Goal: Register for event/course

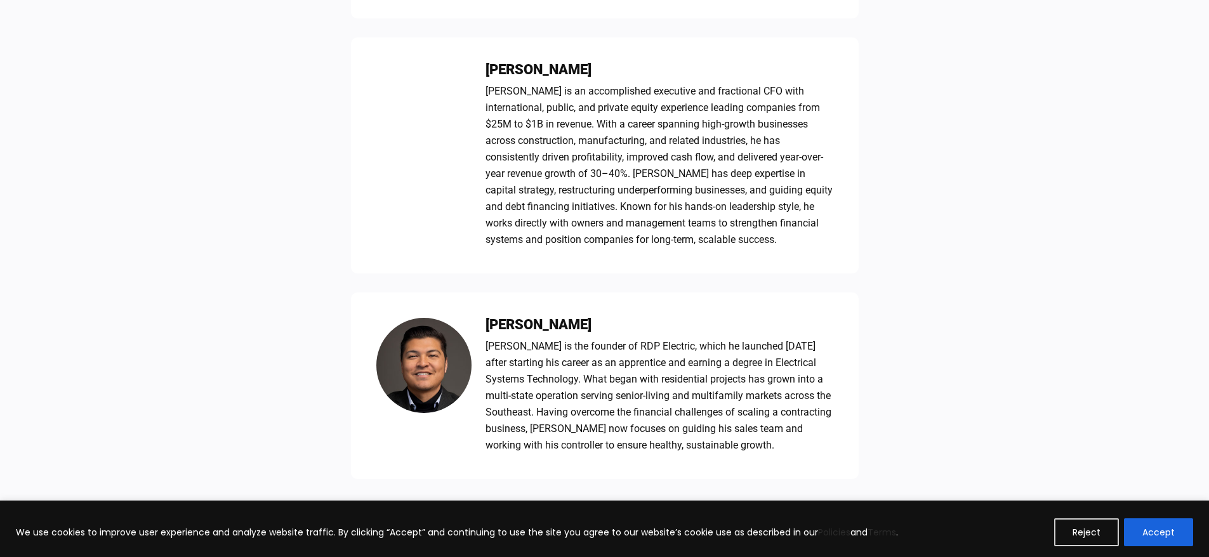
scroll to position [1142, 0]
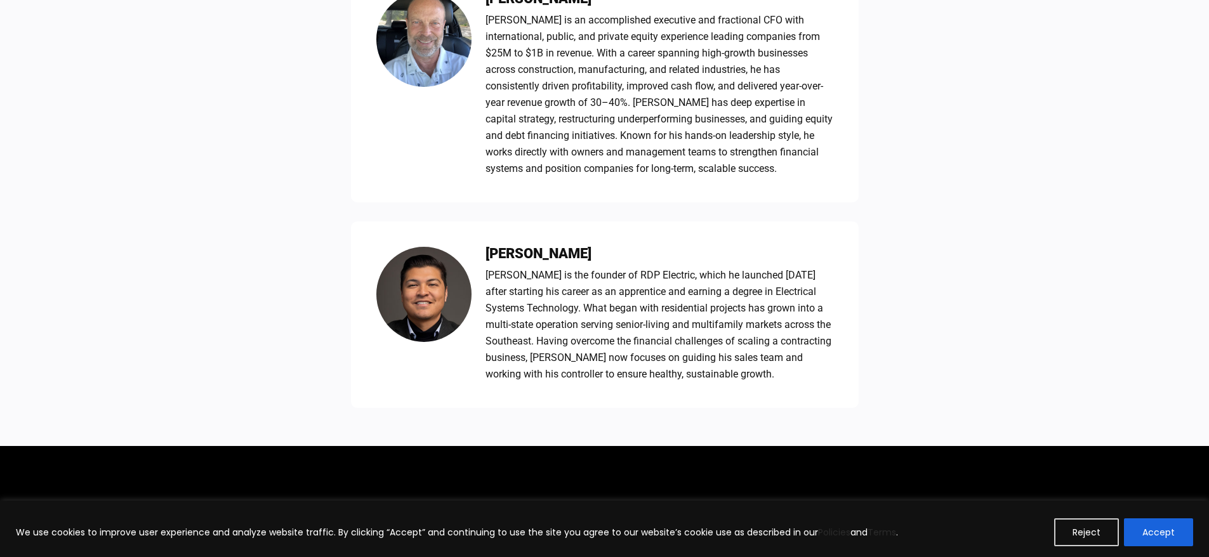
click at [901, 378] on div "Meet the Presenters [PERSON_NAME] [PERSON_NAME] [PERSON_NAME] [PERSON_NAME] is …" at bounding box center [604, 7] width 1209 height 880
click at [690, 304] on div "[PERSON_NAME] is the founder of RDP Electric, which he launched [DATE] after st…" at bounding box center [660, 325] width 348 height 116
drag, startPoint x: 684, startPoint y: 277, endPoint x: 780, endPoint y: 287, distance: 96.9
click at [780, 287] on div "[PERSON_NAME] is the founder of RDP Electric, which he launched [DATE] after st…" at bounding box center [660, 325] width 348 height 116
click at [771, 287] on div "[PERSON_NAME] is the founder of RDP Electric, which he launched [DATE] after st…" at bounding box center [660, 325] width 348 height 116
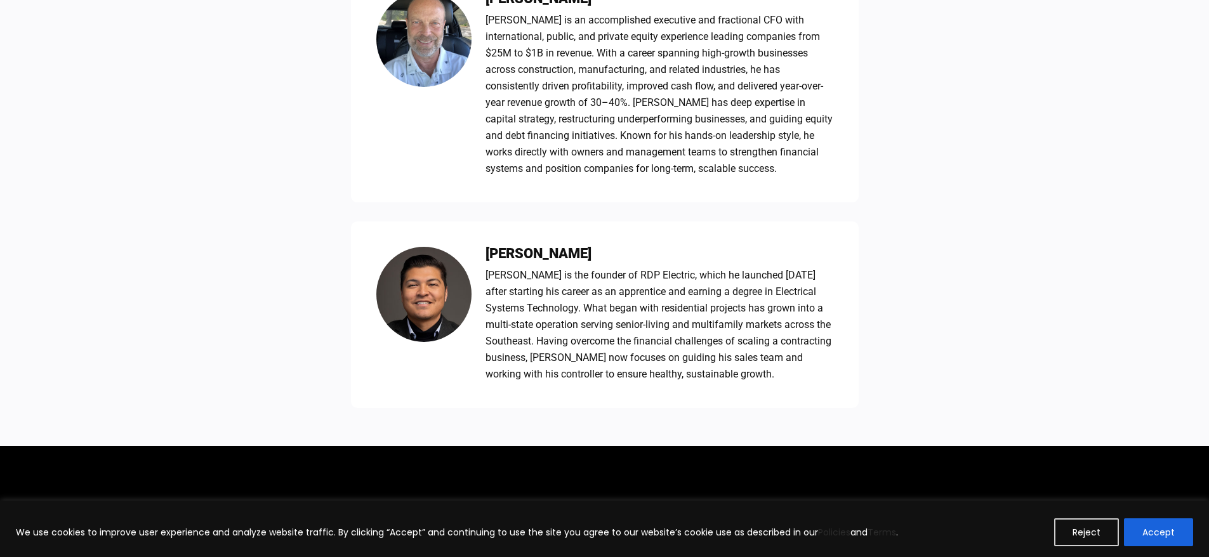
click at [737, 305] on div "[PERSON_NAME] is the founder of RDP Electric, which he launched [DATE] after st…" at bounding box center [660, 325] width 348 height 116
click at [954, 318] on div "Meet the Presenters [PERSON_NAME] [PERSON_NAME] [PERSON_NAME] [PERSON_NAME] is …" at bounding box center [604, 7] width 1209 height 880
click at [1178, 530] on button "Accept" at bounding box center [1158, 533] width 69 height 28
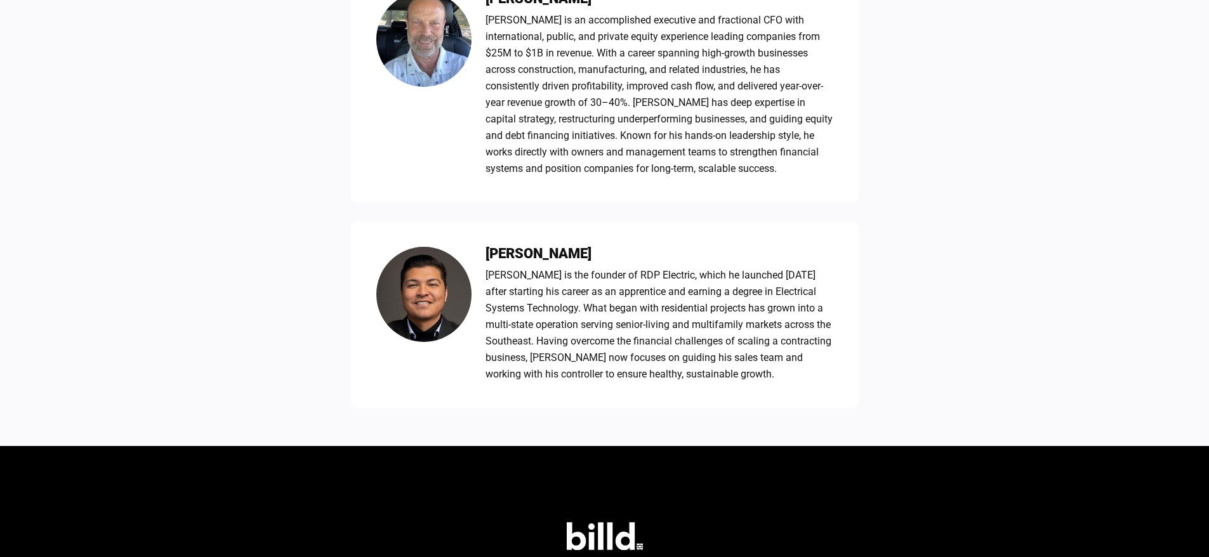
click at [936, 365] on div "Meet the Presenters [PERSON_NAME] [PERSON_NAME] [PERSON_NAME] [PERSON_NAME] is …" at bounding box center [604, 7] width 1209 height 880
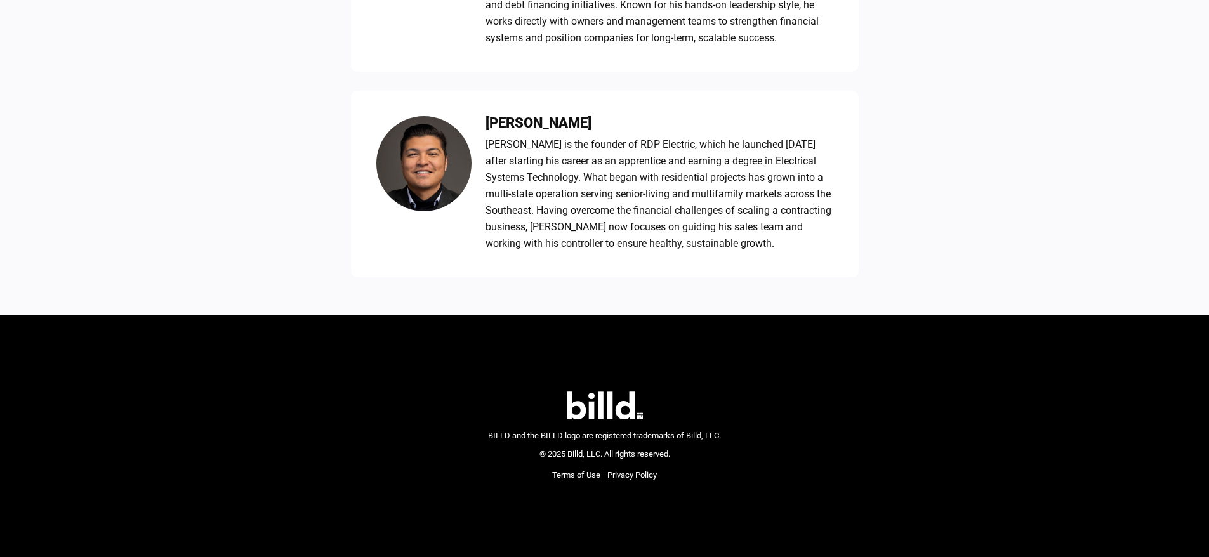
scroll to position [1274, 0]
drag, startPoint x: 772, startPoint y: 143, endPoint x: 836, endPoint y: 145, distance: 64.1
click at [836, 145] on div "[PERSON_NAME] [PERSON_NAME] is the founder of RDP Electric, which he launched […" at bounding box center [605, 183] width 508 height 187
click at [696, 222] on div "[PERSON_NAME] is the founder of RDP Electric, which he launched [DATE] after st…" at bounding box center [660, 194] width 348 height 116
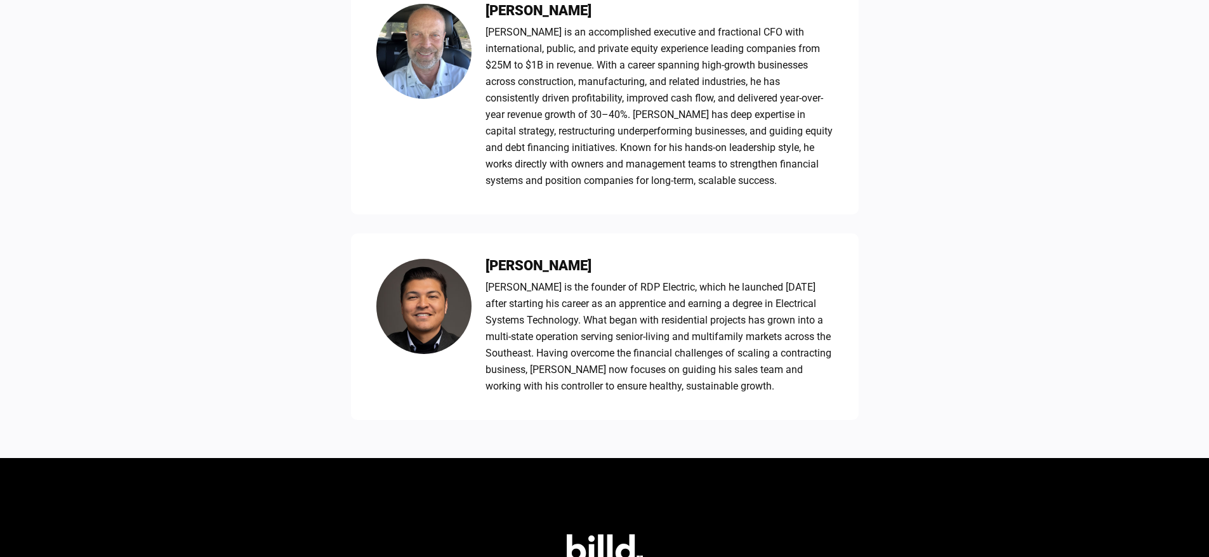
scroll to position [1142, 0]
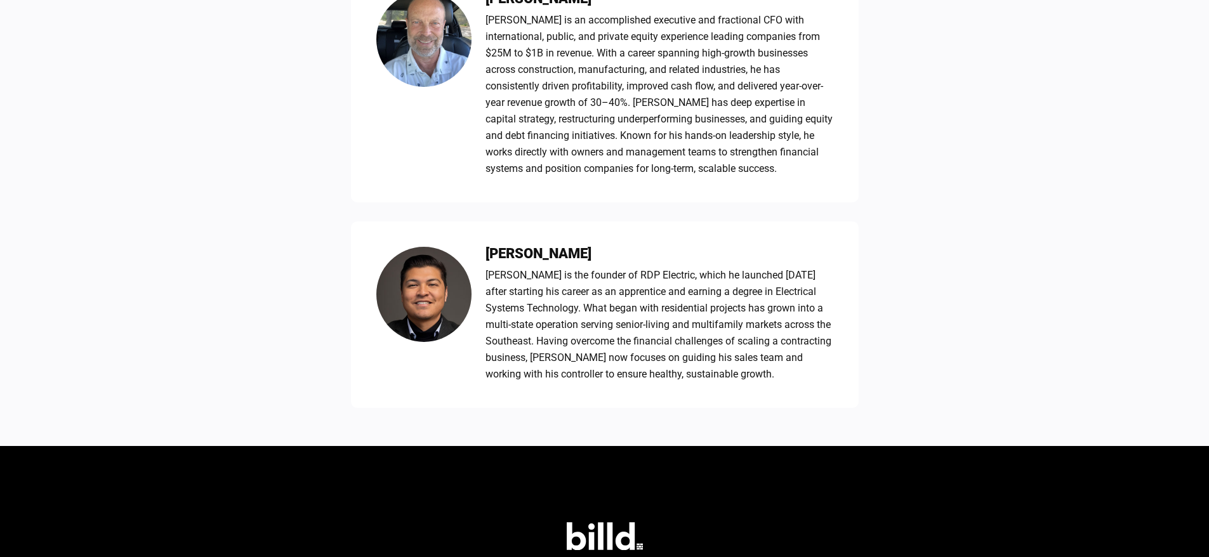
click at [731, 322] on div "[PERSON_NAME] is the founder of RDP Electric, which he launched [DATE] after st…" at bounding box center [660, 325] width 348 height 116
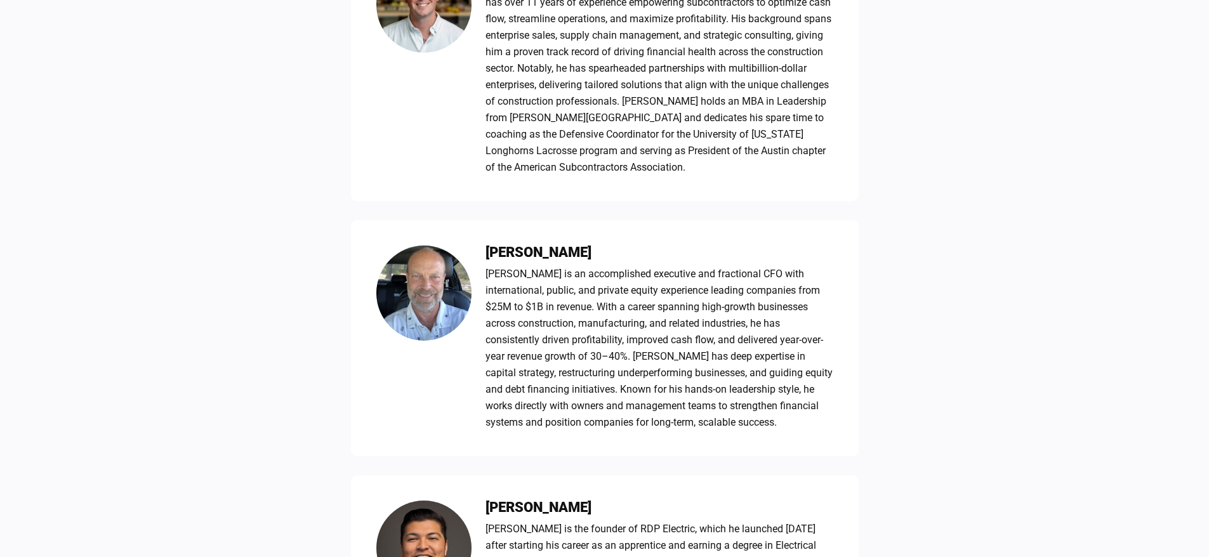
scroll to position [1274, 0]
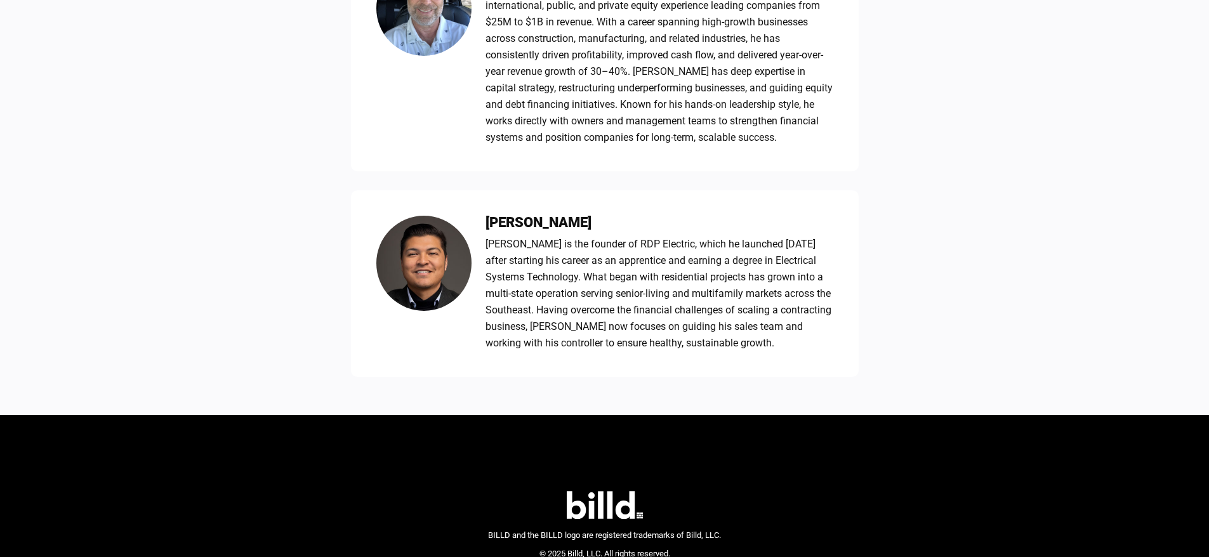
scroll to position [893, 0]
